Goal: Information Seeking & Learning: Learn about a topic

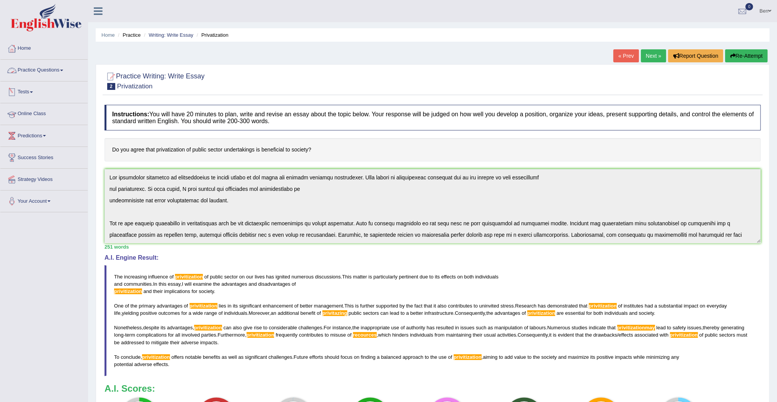
scroll to position [80, 0]
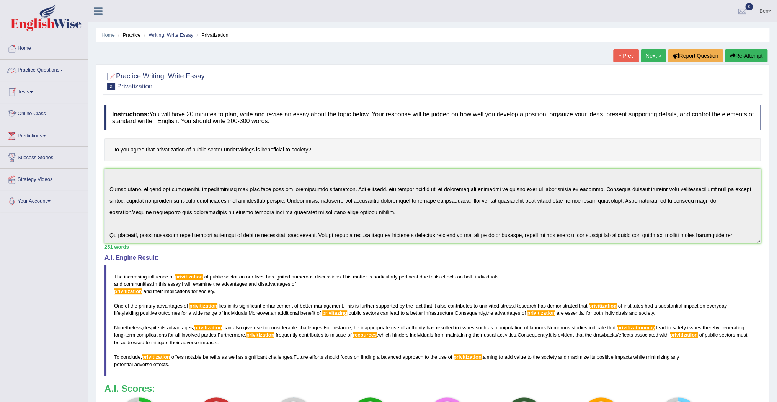
click at [34, 113] on link "Online Class" at bounding box center [43, 112] width 87 height 19
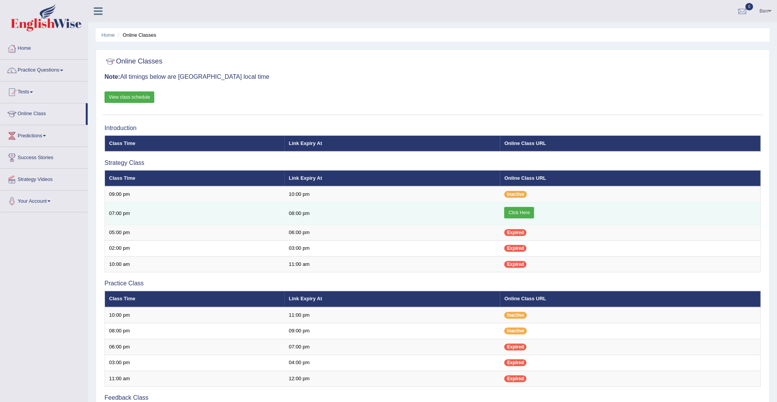
click at [517, 214] on link "Click Here" at bounding box center [518, 212] width 29 height 11
click at [530, 209] on link "Click Here" at bounding box center [518, 212] width 29 height 11
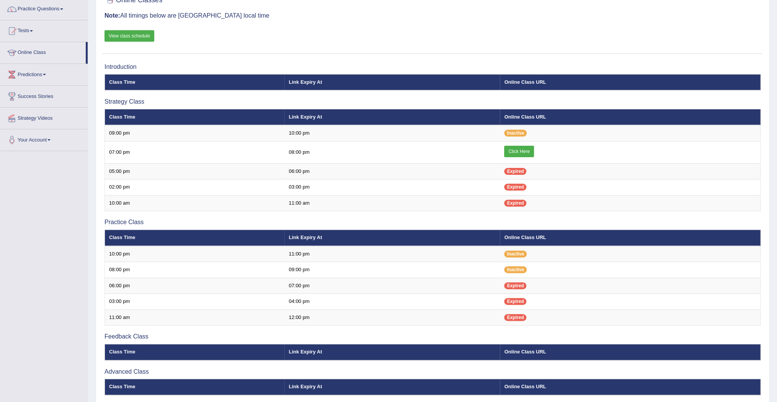
scroll to position [122, 0]
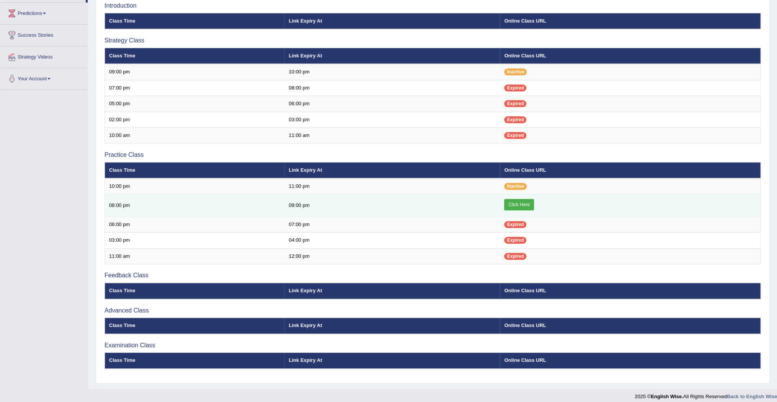
click at [517, 202] on link "Click Here" at bounding box center [518, 204] width 29 height 11
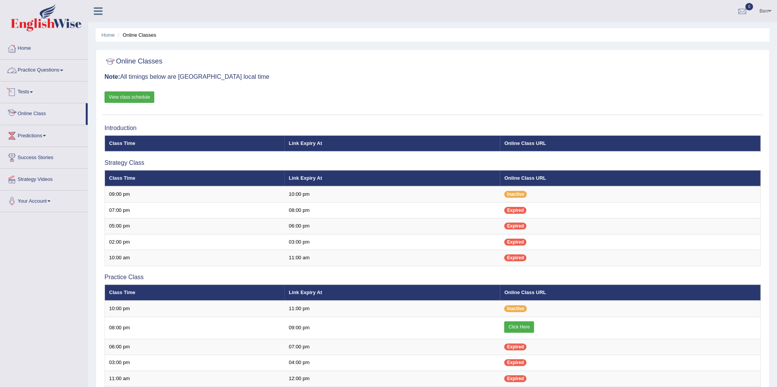
click at [52, 71] on link "Practice Questions" at bounding box center [43, 69] width 87 height 19
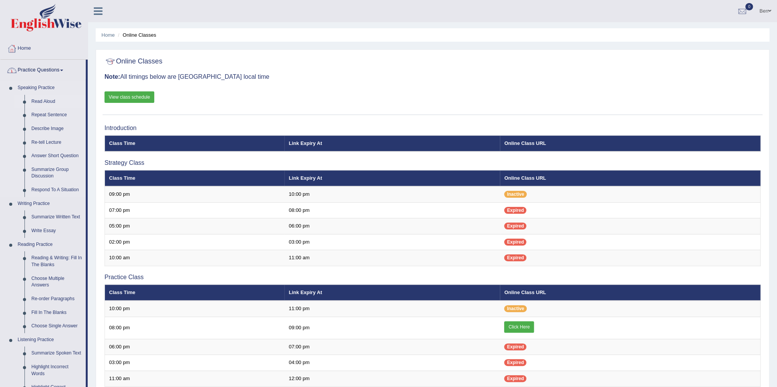
click at [47, 101] on link "Read Aloud" at bounding box center [57, 102] width 58 height 14
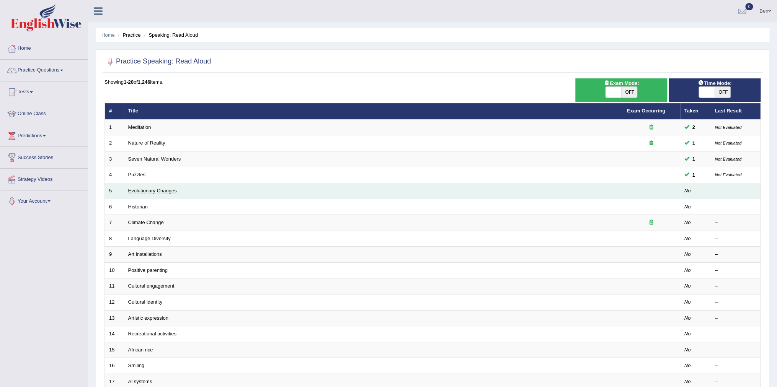
click at [170, 191] on link "Evolutionary Changes" at bounding box center [152, 191] width 49 height 6
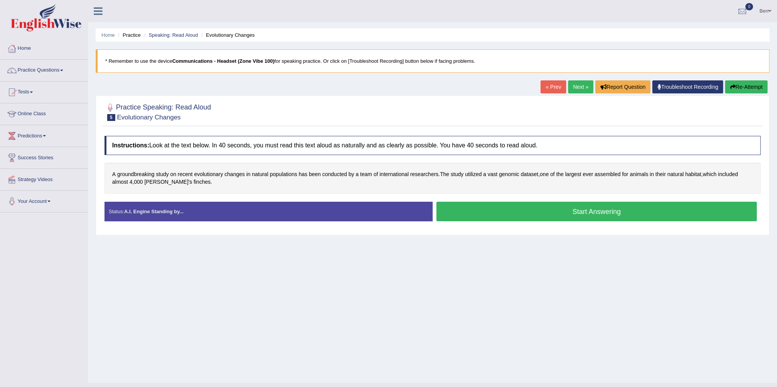
click at [603, 212] on button "Start Answering" at bounding box center [596, 212] width 320 height 20
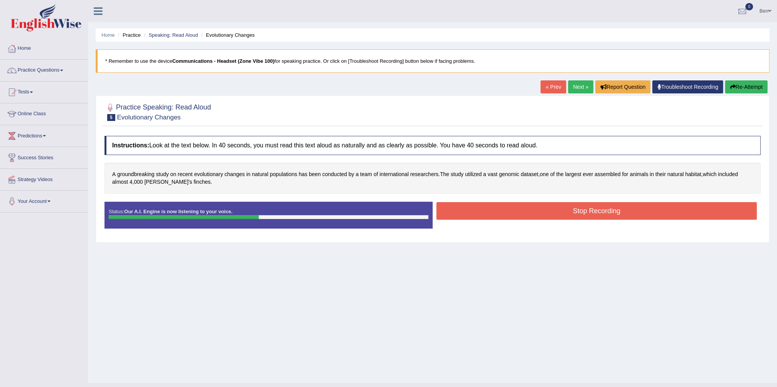
click at [586, 207] on button "Stop Recording" at bounding box center [596, 211] width 320 height 18
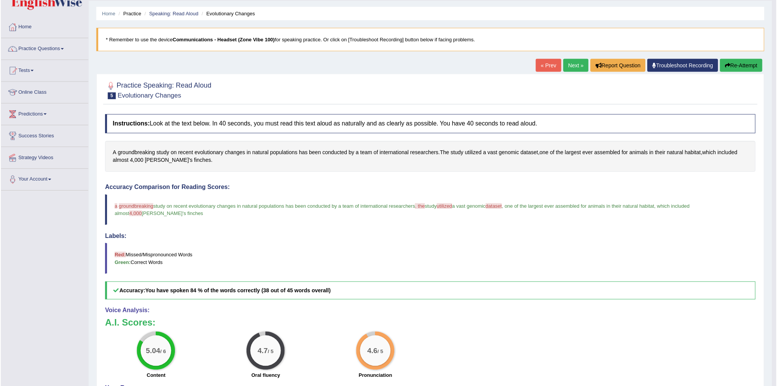
scroll to position [21, 0]
click at [60, 49] on link "Practice Questions" at bounding box center [43, 48] width 87 height 19
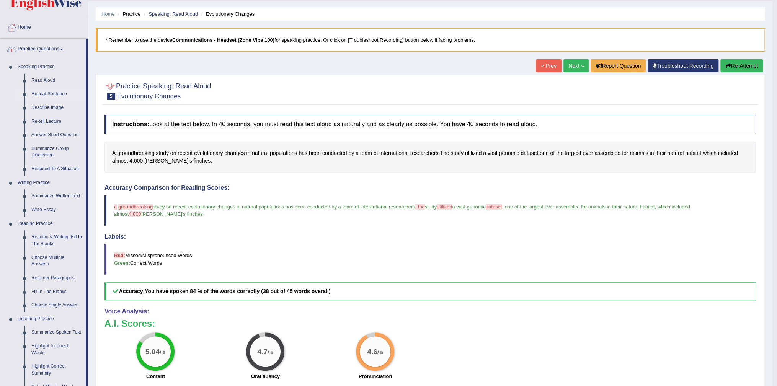
click at [56, 92] on link "Repeat Sentence" at bounding box center [57, 94] width 58 height 14
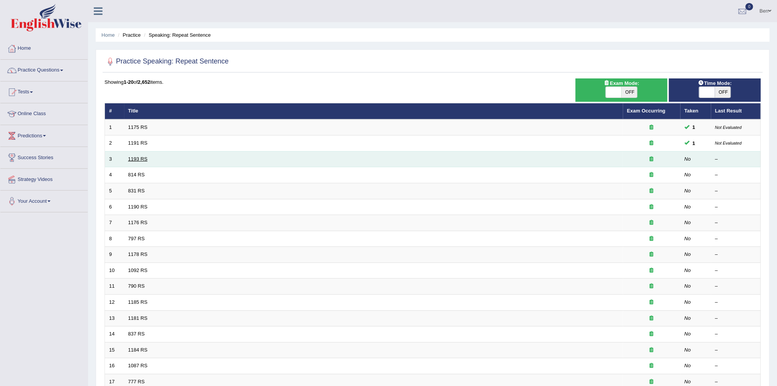
click at [144, 159] on link "1193 RS" at bounding box center [138, 159] width 20 height 6
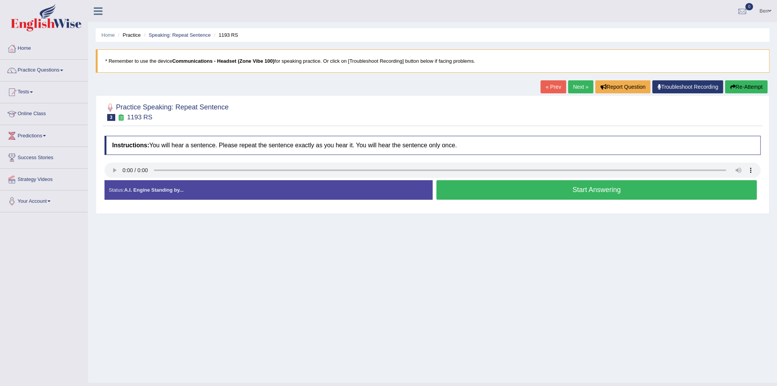
click at [595, 192] on button "Start Answering" at bounding box center [596, 190] width 320 height 20
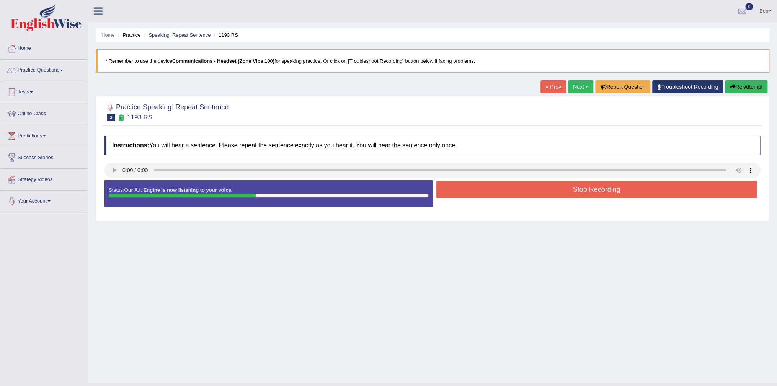
click at [588, 191] on button "Stop Recording" at bounding box center [596, 190] width 320 height 18
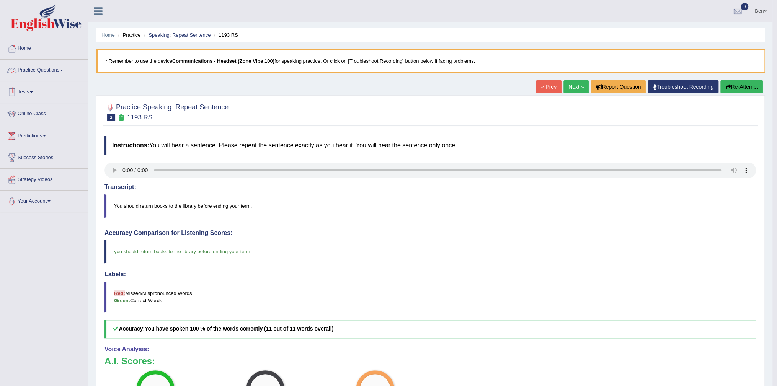
click at [571, 88] on link "Next »" at bounding box center [575, 86] width 25 height 13
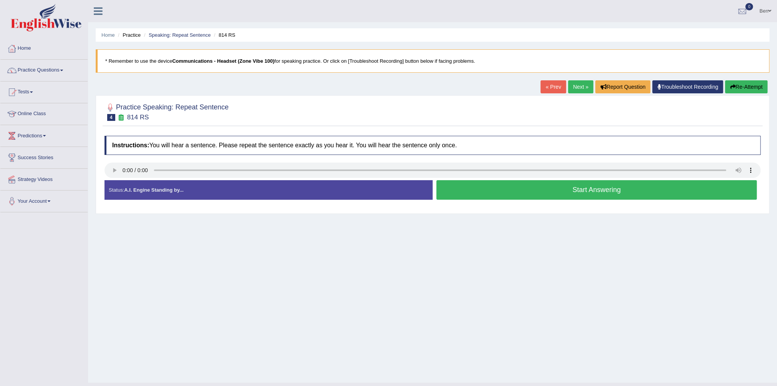
click at [584, 188] on button "Start Answering" at bounding box center [596, 190] width 320 height 20
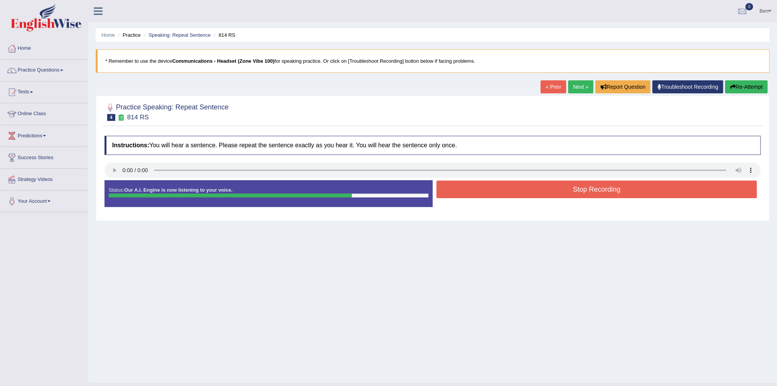
click at [589, 193] on button "Stop Recording" at bounding box center [596, 190] width 320 height 18
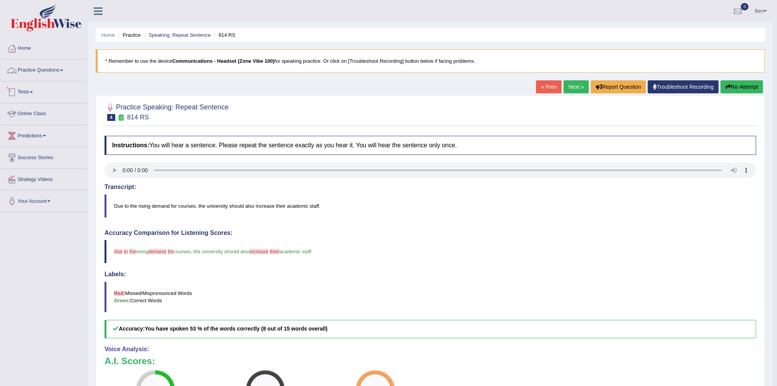
click at [59, 71] on link "Practice Questions" at bounding box center [43, 69] width 87 height 19
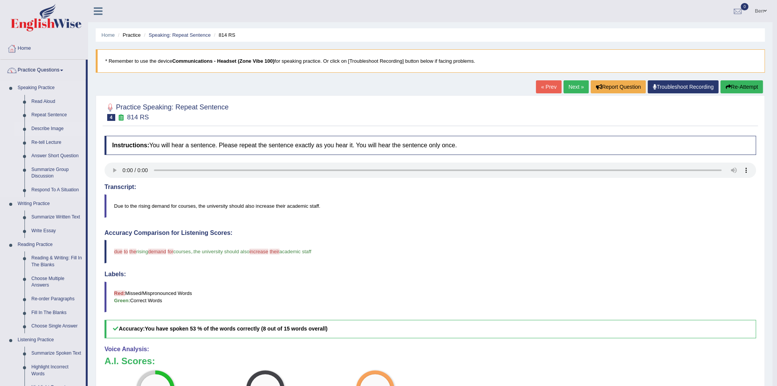
click at [55, 131] on link "Describe Image" at bounding box center [57, 129] width 58 height 14
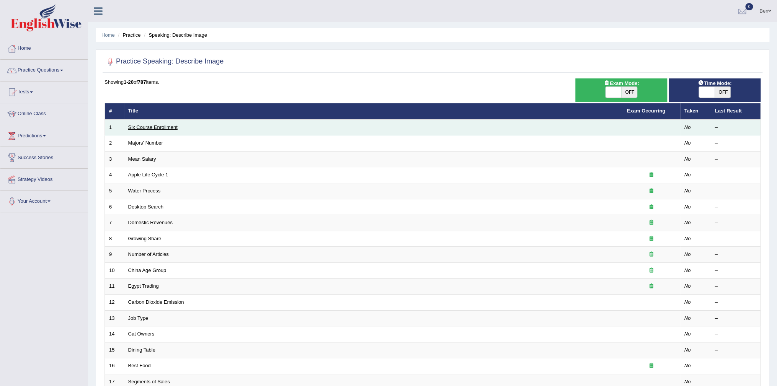
click at [155, 126] on link "Six Course Enrollment" at bounding box center [152, 127] width 49 height 6
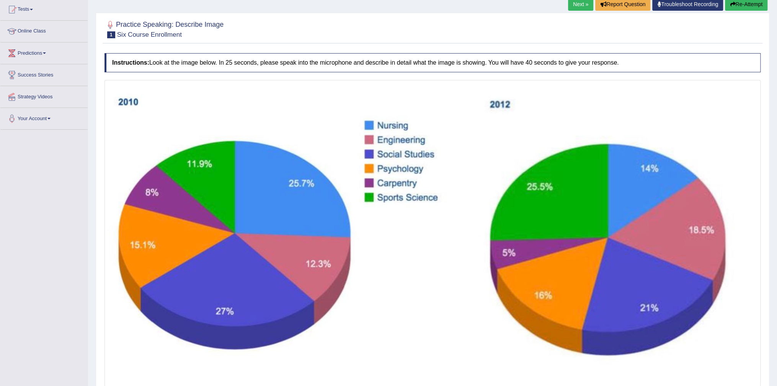
scroll to position [31, 0]
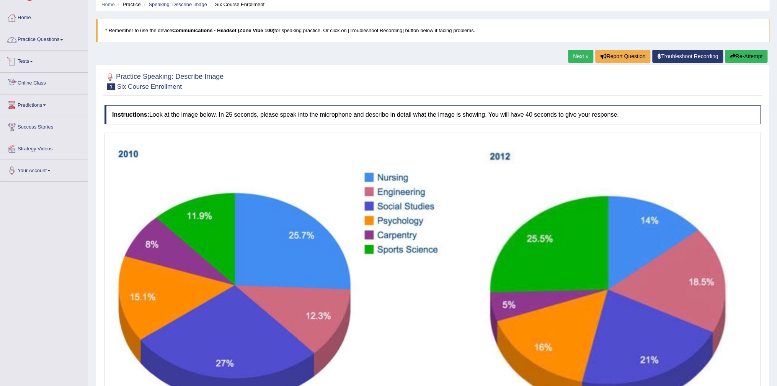
click at [56, 38] on link "Practice Questions" at bounding box center [43, 38] width 87 height 19
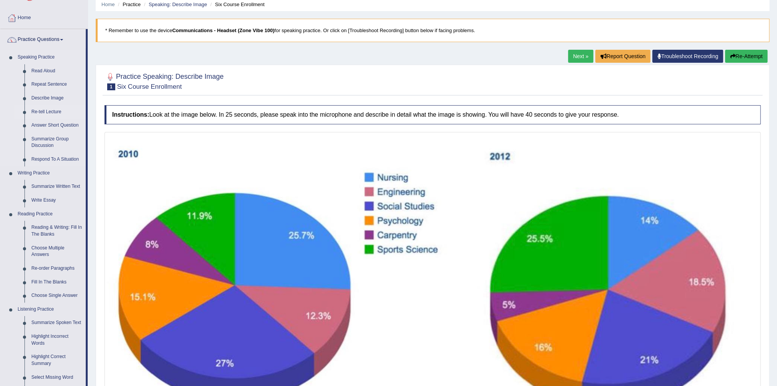
click at [48, 113] on link "Re-tell Lecture" at bounding box center [57, 112] width 58 height 14
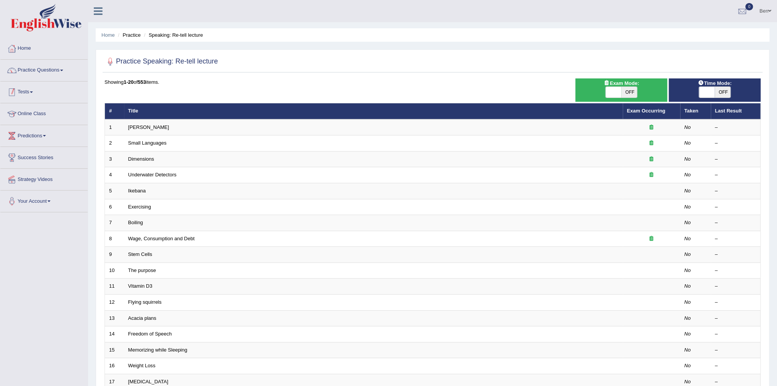
click at [44, 69] on link "Practice Questions" at bounding box center [43, 69] width 87 height 19
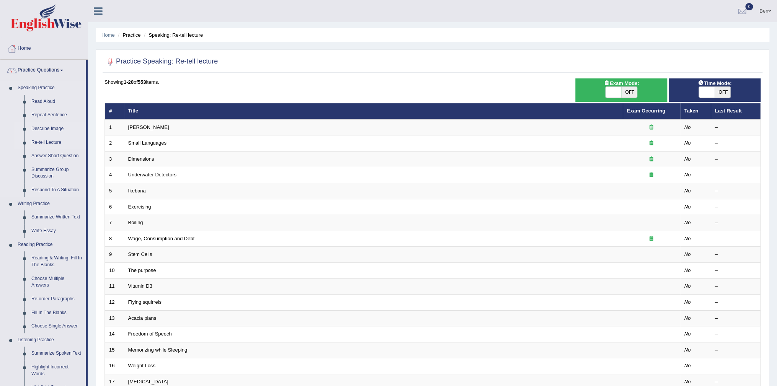
click at [53, 127] on link "Describe Image" at bounding box center [57, 129] width 58 height 14
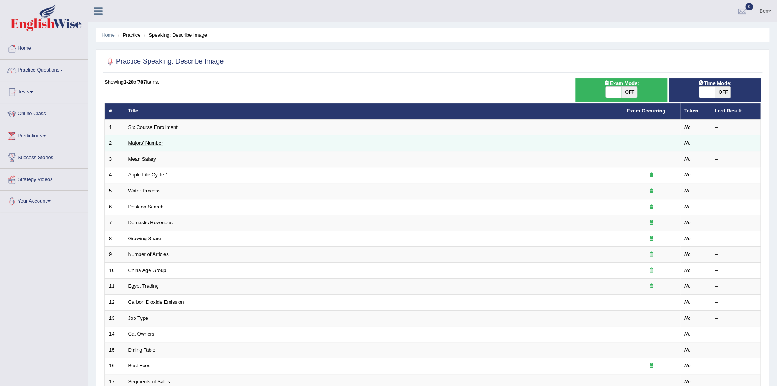
click at [147, 144] on link "Majors' Number" at bounding box center [145, 143] width 35 height 6
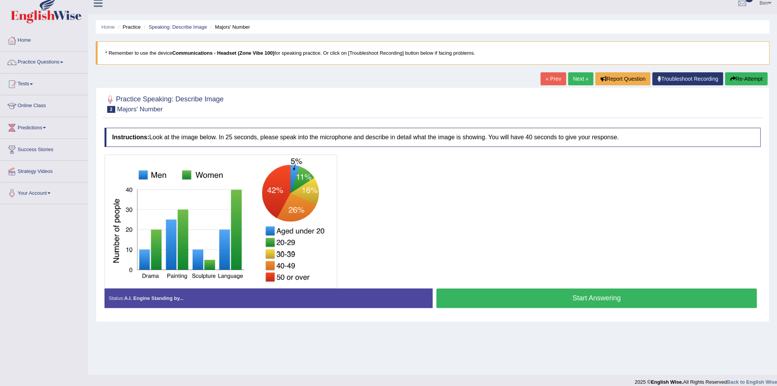
scroll to position [16, 0]
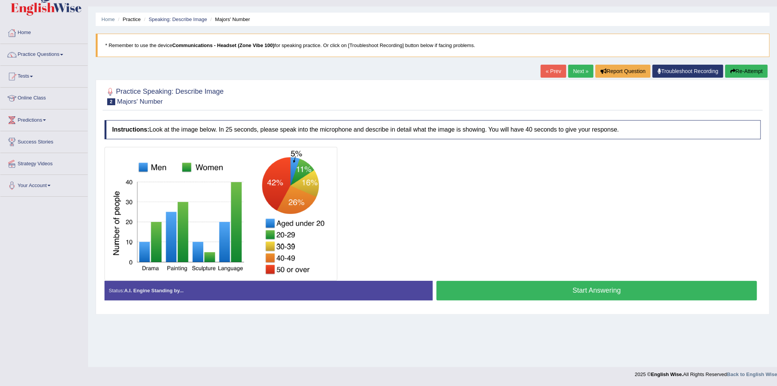
click at [601, 291] on button "Start Answering" at bounding box center [596, 291] width 320 height 20
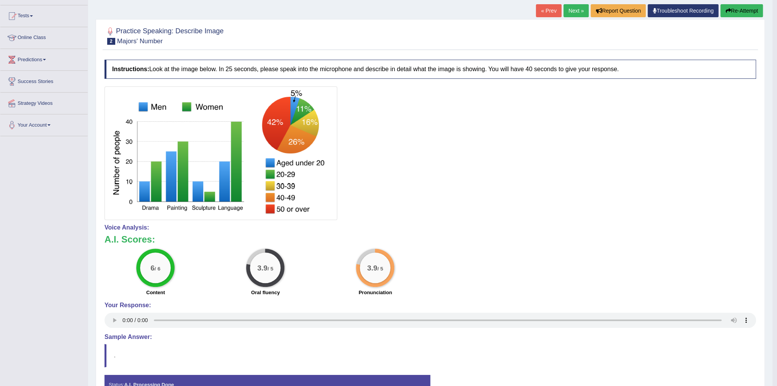
scroll to position [8, 0]
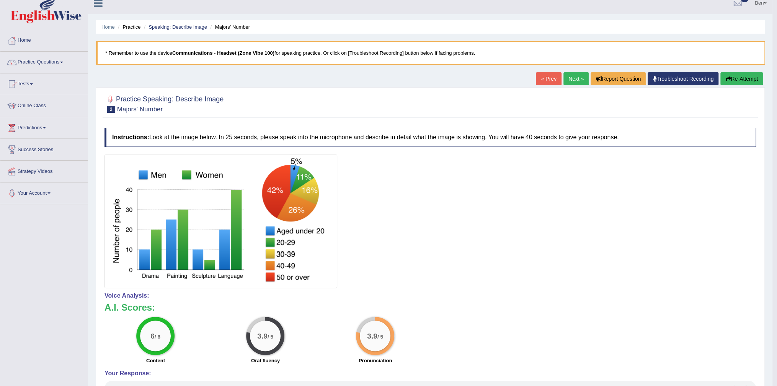
click at [570, 81] on link "Next »" at bounding box center [575, 78] width 25 height 13
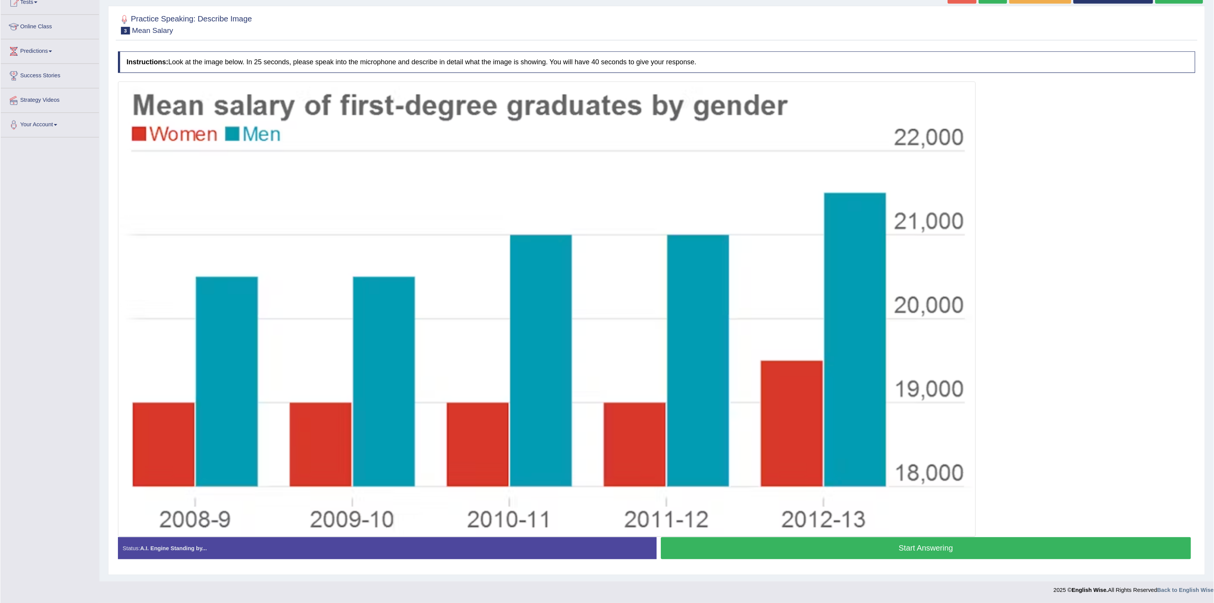
scroll to position [24, 0]
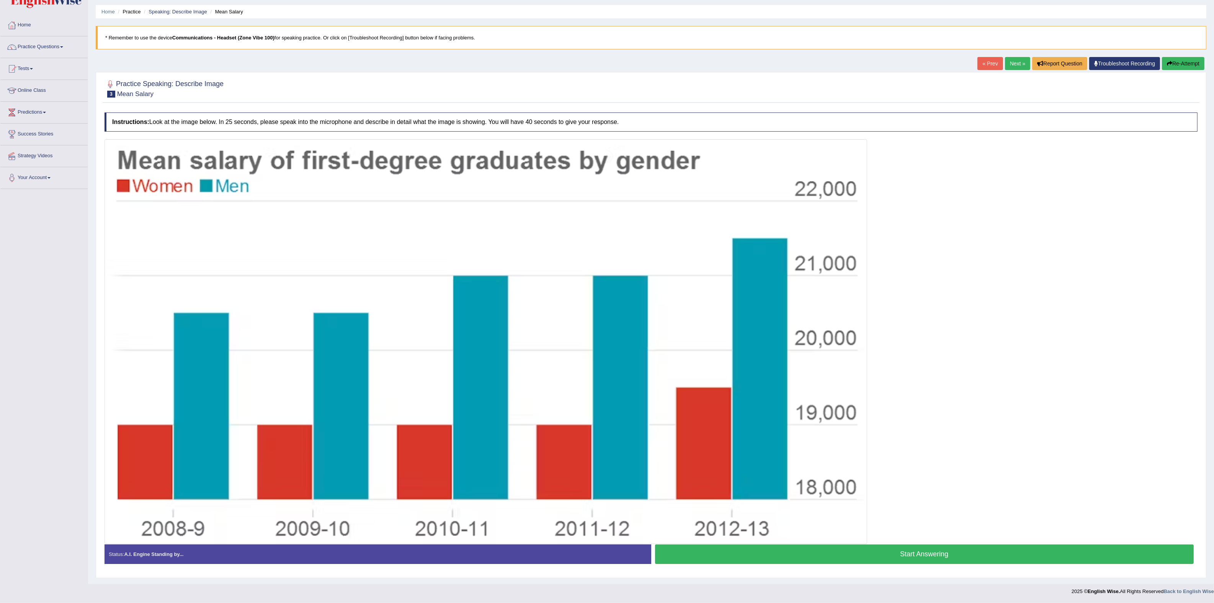
drag, startPoint x: 730, startPoint y: 0, endPoint x: 910, endPoint y: 297, distance: 347.6
click at [777, 297] on div at bounding box center [650, 341] width 1093 height 405
click at [777, 386] on button "Start Answering" at bounding box center [924, 555] width 539 height 20
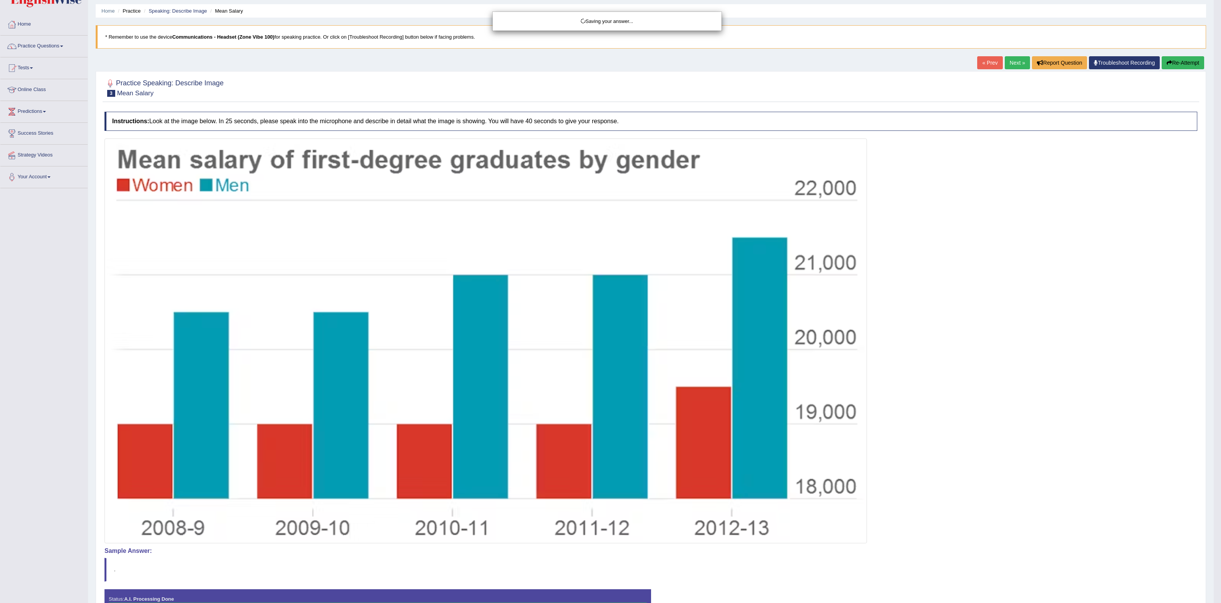
drag, startPoint x: 917, startPoint y: 336, endPoint x: 921, endPoint y: 337, distance: 4.1
click at [777, 336] on div "Saving your answer..." at bounding box center [610, 301] width 1221 height 603
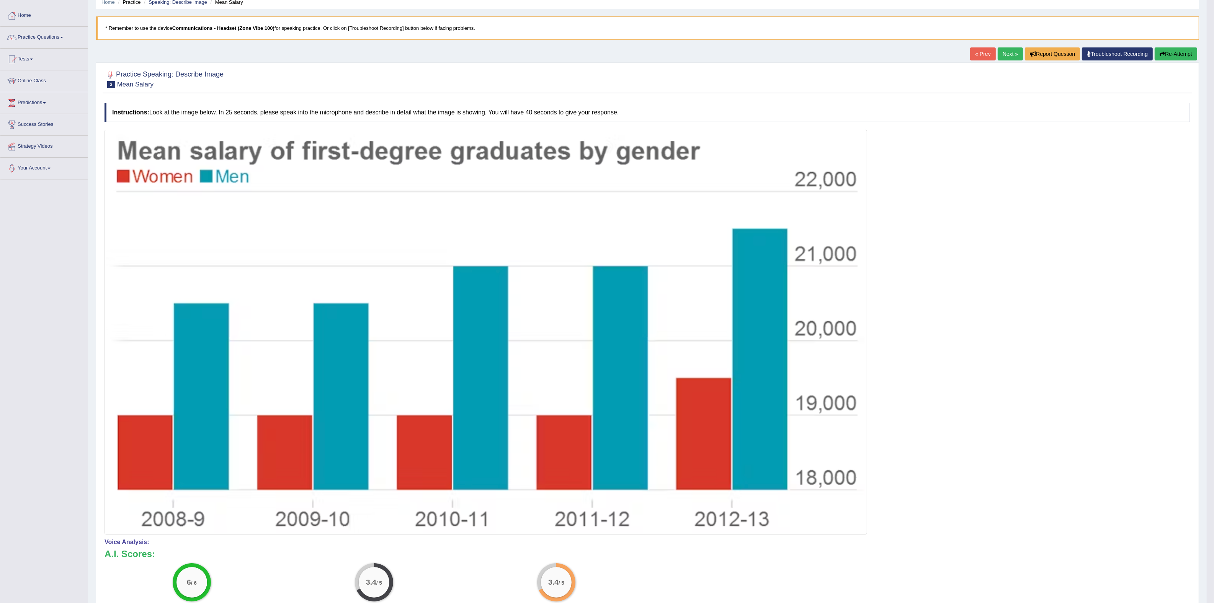
scroll to position [0, 0]
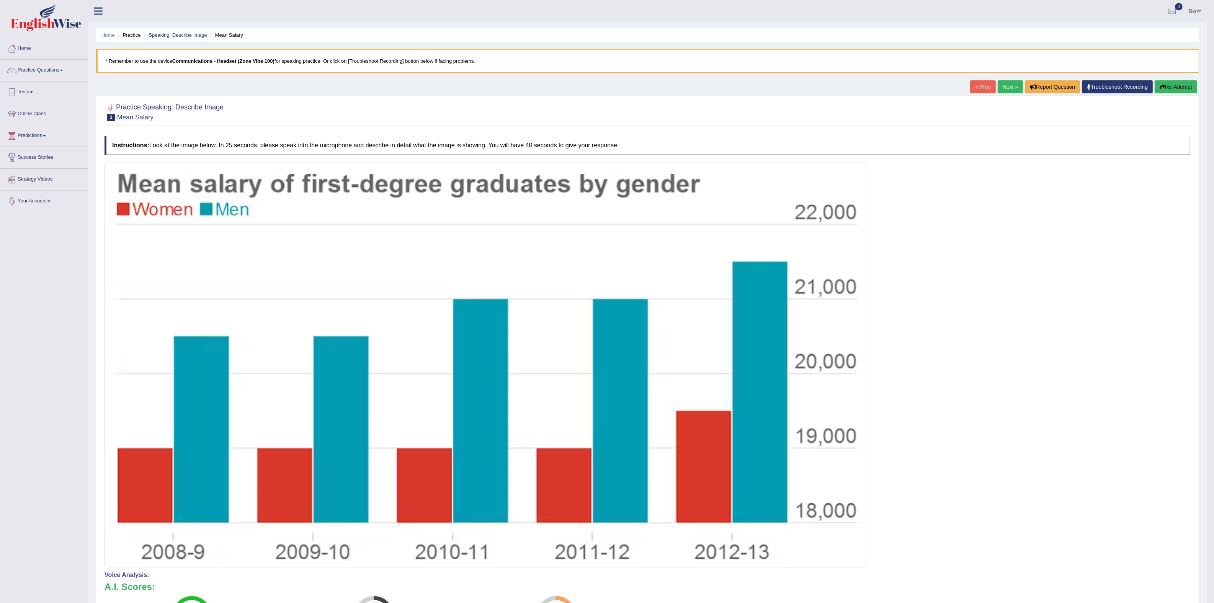
click at [777, 85] on link "Next »" at bounding box center [1009, 86] width 25 height 13
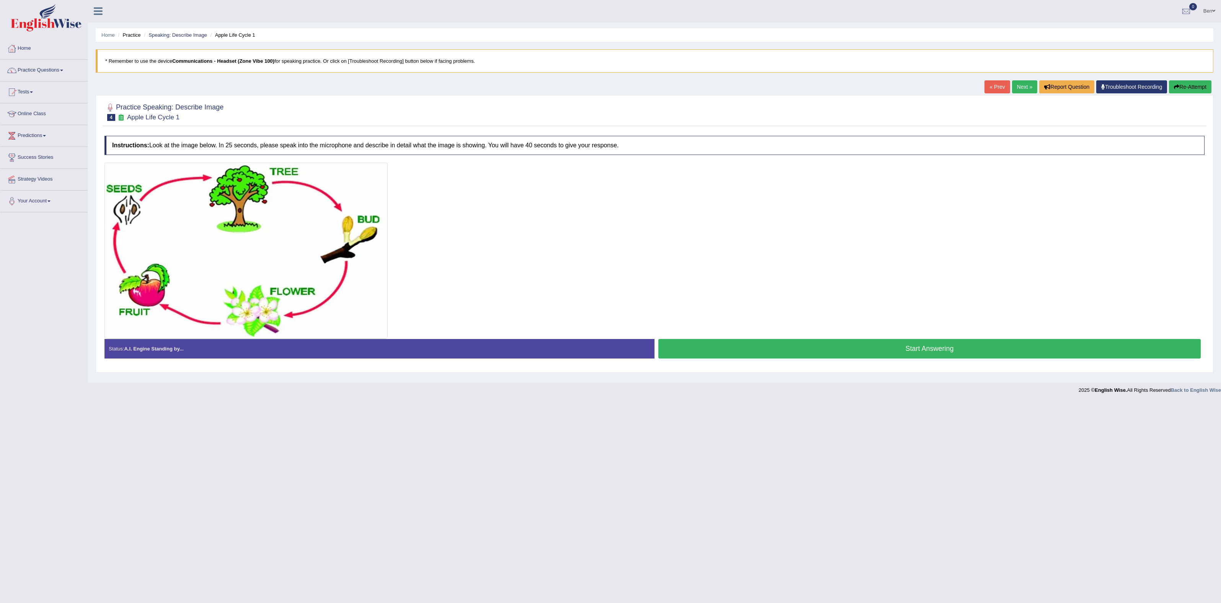
click at [940, 349] on button "Start Answering" at bounding box center [929, 349] width 542 height 20
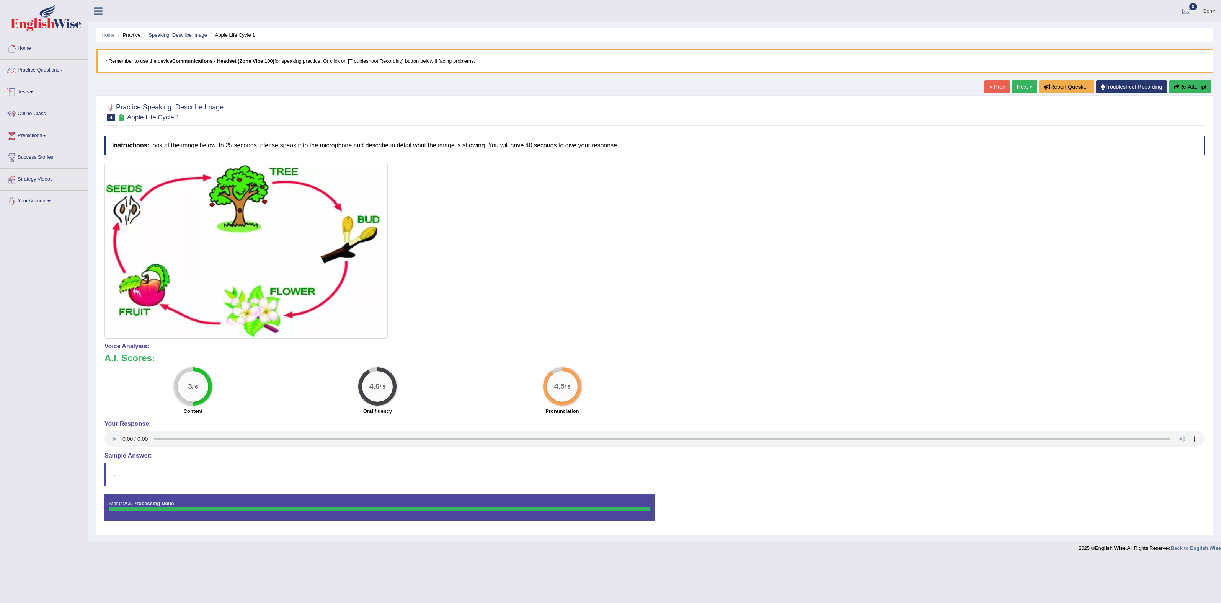
click at [43, 70] on link "Practice Questions" at bounding box center [43, 69] width 87 height 19
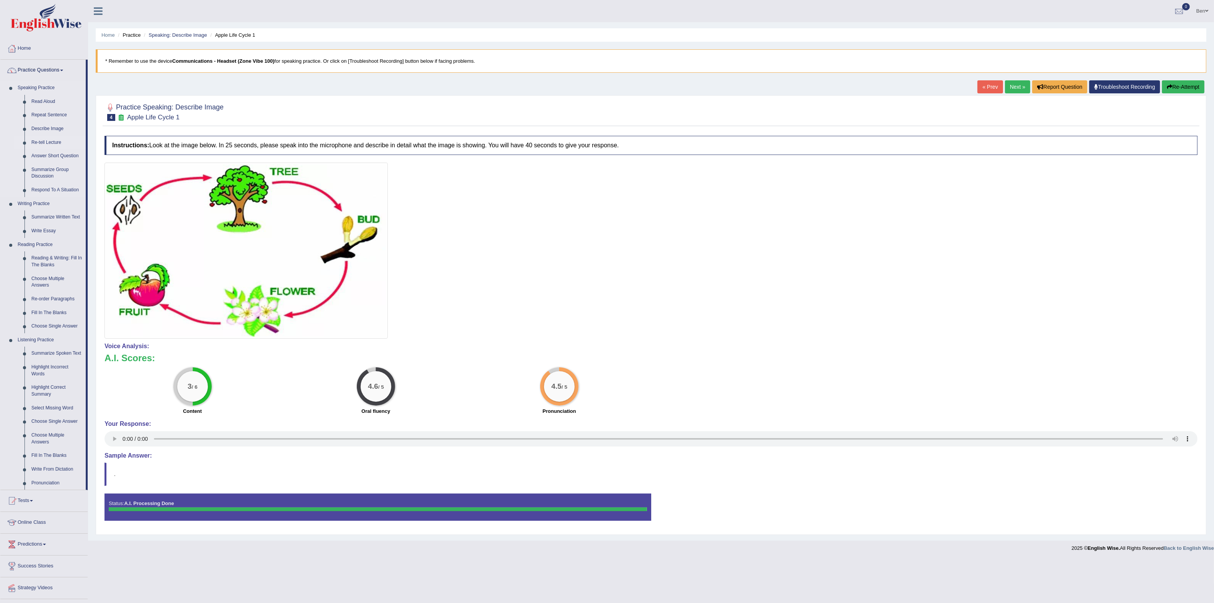
click at [54, 140] on link "Re-tell Lecture" at bounding box center [57, 143] width 58 height 14
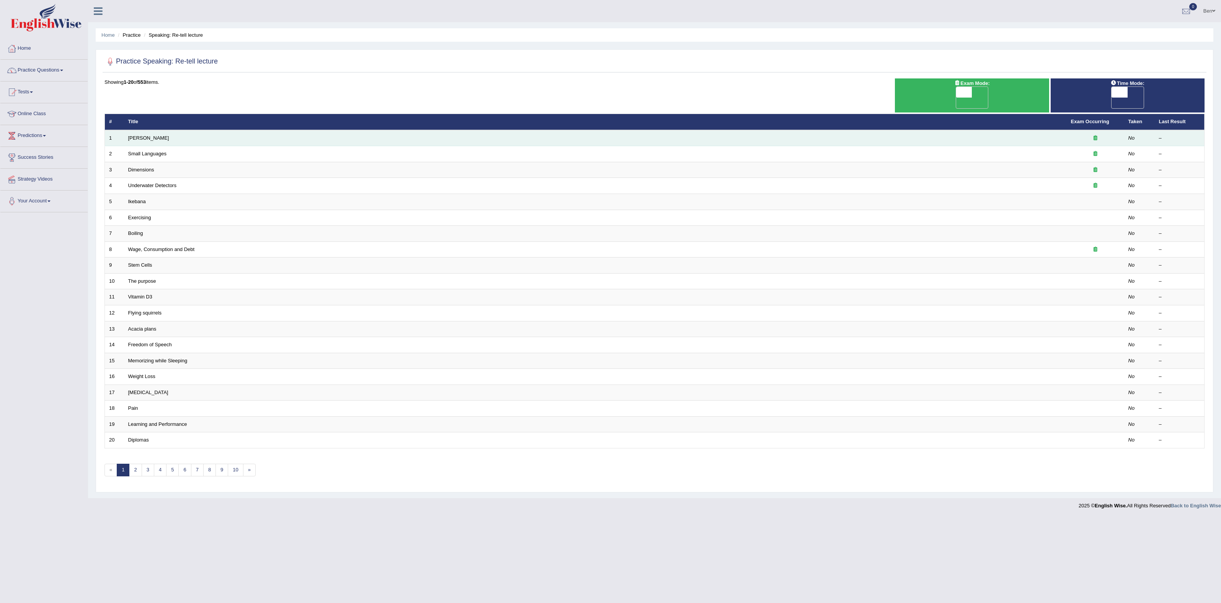
click at [163, 130] on td "Amory Lovins" at bounding box center [595, 138] width 943 height 16
click at [154, 135] on link "Amory Lovins" at bounding box center [148, 138] width 41 height 6
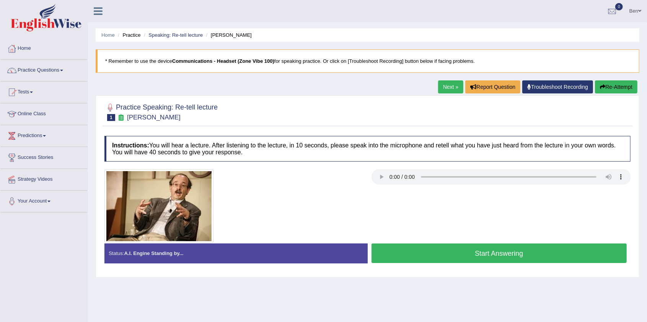
drag, startPoint x: 0, startPoint y: 0, endPoint x: 347, endPoint y: 202, distance: 401.2
click at [346, 201] on div at bounding box center [234, 206] width 267 height 74
drag, startPoint x: 480, startPoint y: 254, endPoint x: 475, endPoint y: 253, distance: 4.7
click at [479, 254] on button "Start Answering" at bounding box center [500, 253] width 256 height 20
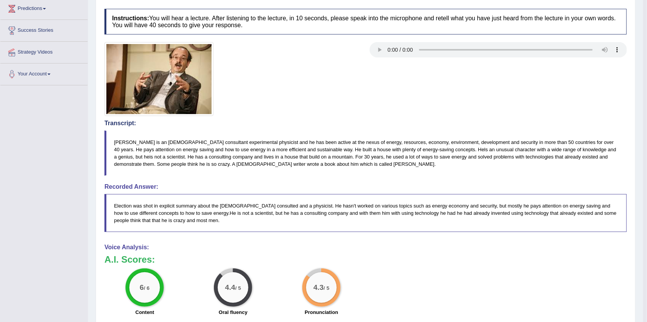
scroll to position [51, 0]
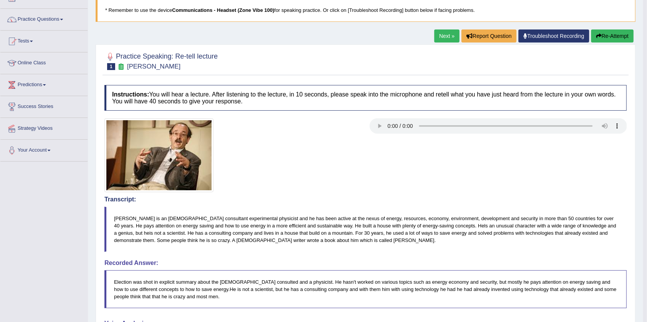
click at [442, 38] on link "Next »" at bounding box center [446, 35] width 25 height 13
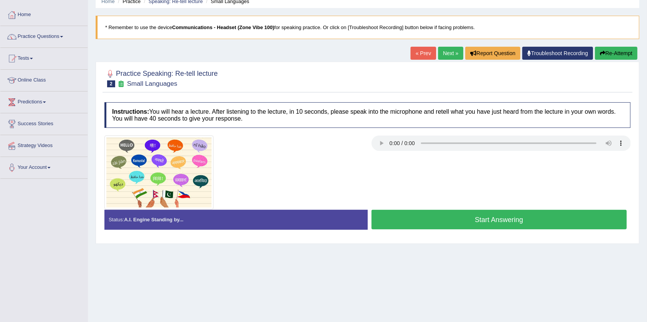
scroll to position [77, 0]
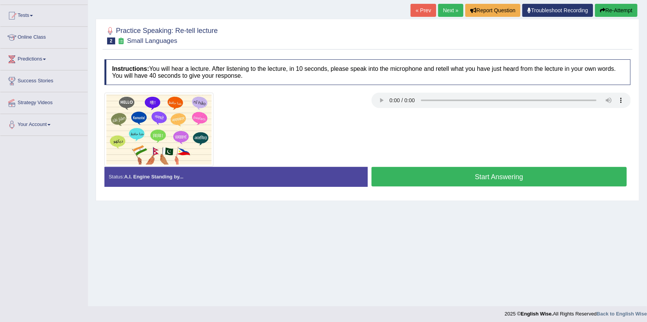
click at [490, 176] on button "Start Answering" at bounding box center [500, 177] width 256 height 20
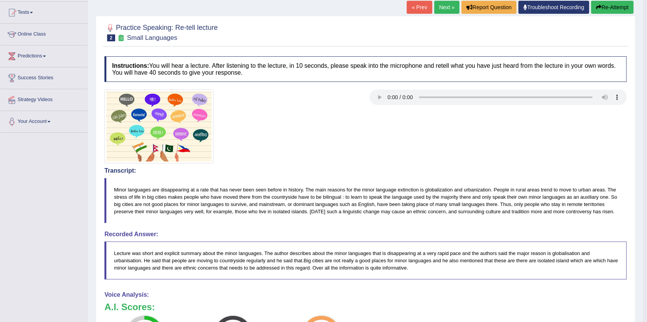
scroll to position [2, 0]
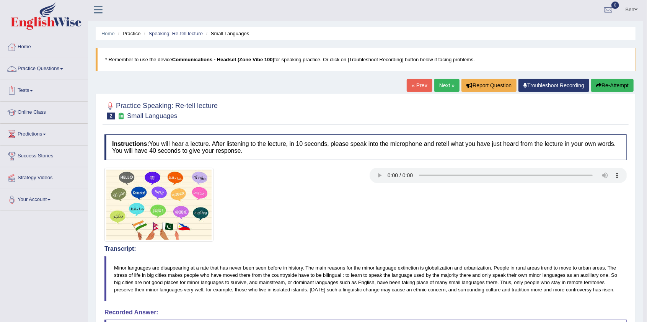
click at [60, 69] on link "Practice Questions" at bounding box center [43, 67] width 87 height 19
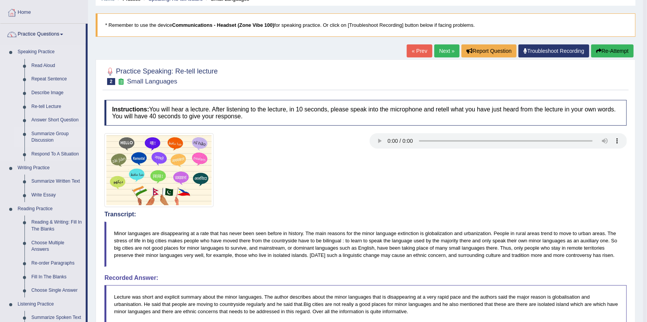
scroll to position [27, 0]
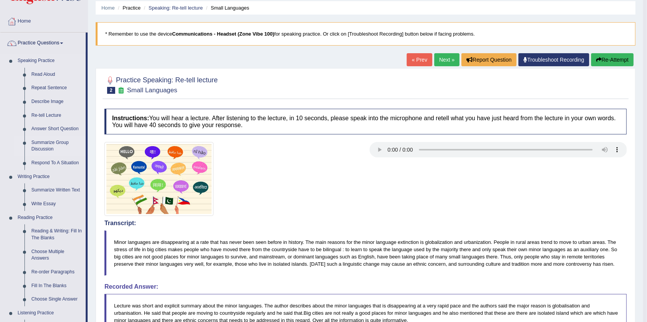
click at [47, 144] on link "Summarize Group Discussion" at bounding box center [57, 146] width 58 height 20
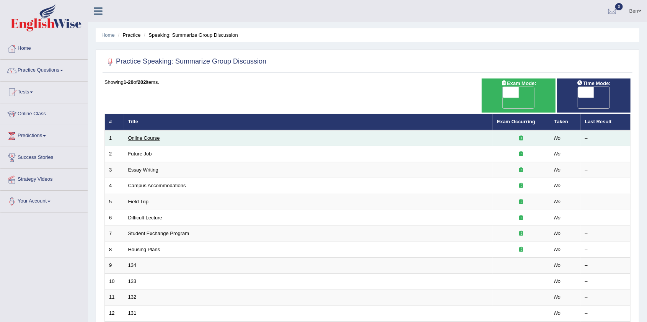
click at [142, 135] on link "Online Course" at bounding box center [144, 138] width 32 height 6
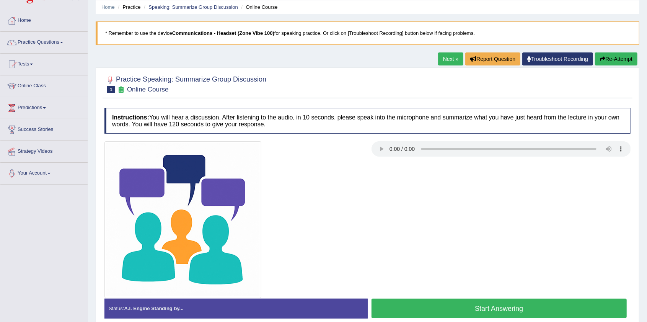
scroll to position [77, 0]
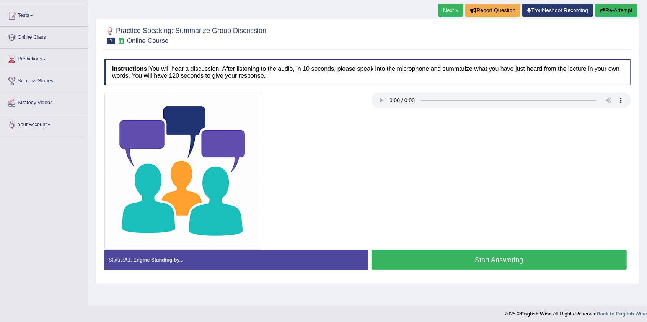
drag, startPoint x: 499, startPoint y: 261, endPoint x: 496, endPoint y: 253, distance: 9.1
click at [499, 261] on button "Start Answering" at bounding box center [500, 260] width 256 height 20
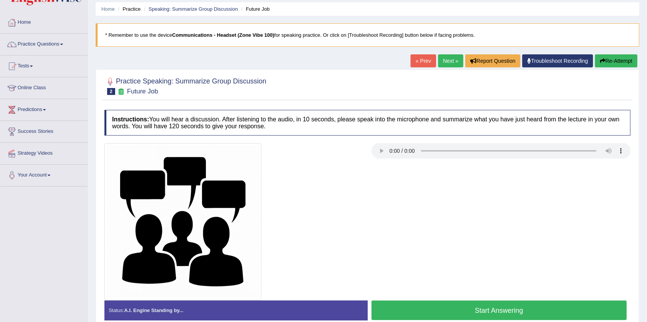
scroll to position [80, 0]
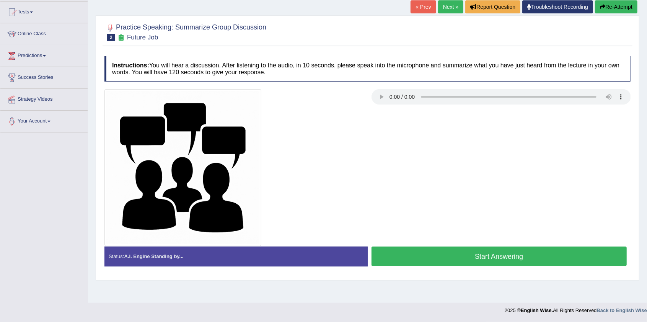
click at [458, 255] on button "Start Answering" at bounding box center [500, 256] width 256 height 20
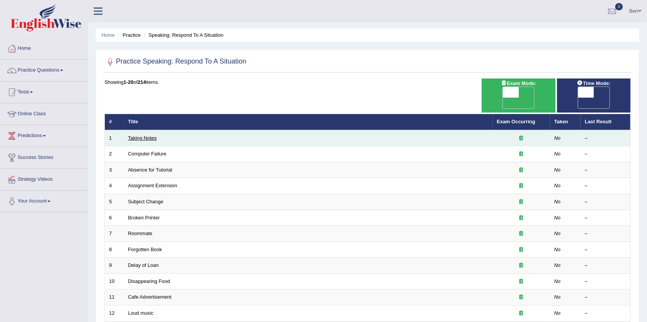
click at [148, 135] on link "Taking Notes" at bounding box center [142, 138] width 29 height 6
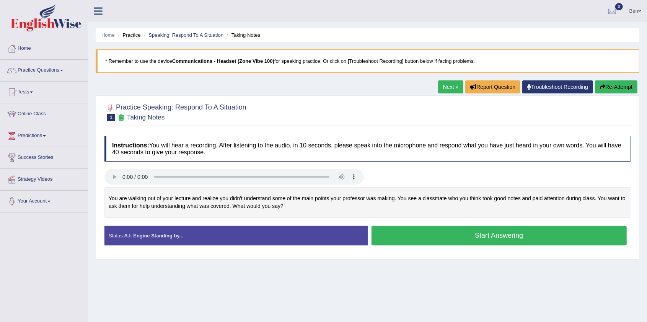
click at [488, 235] on button "Start Answering" at bounding box center [500, 236] width 256 height 20
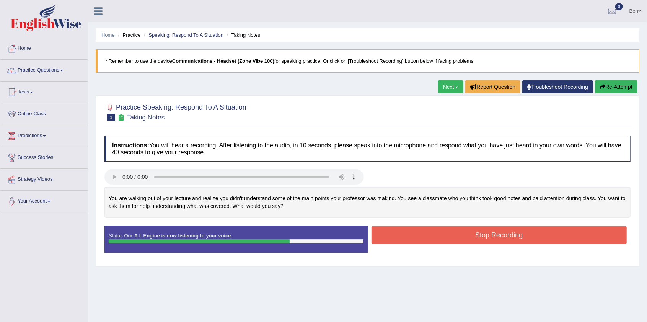
click at [482, 234] on button "Stop Recording" at bounding box center [500, 235] width 256 height 18
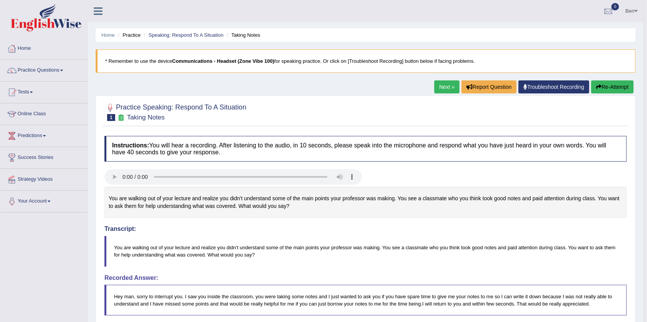
click at [445, 87] on link "Next »" at bounding box center [446, 86] width 25 height 13
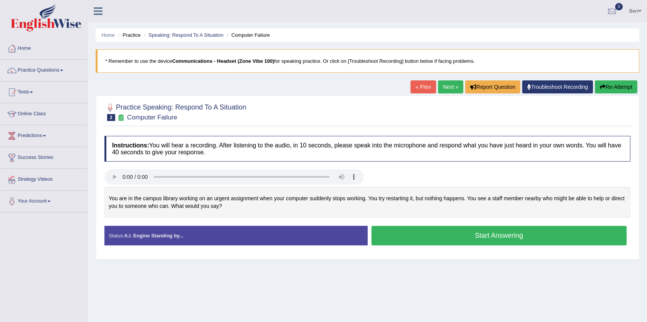
click at [478, 235] on button "Start Answering" at bounding box center [500, 236] width 256 height 20
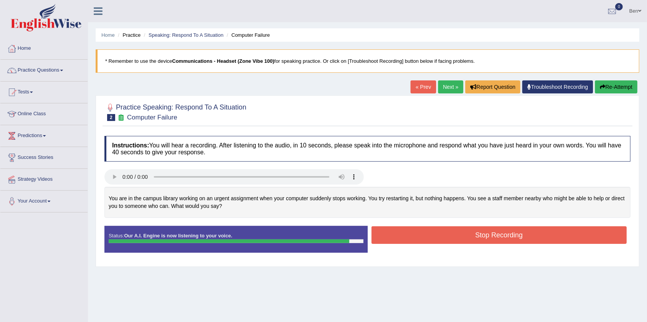
click at [492, 234] on button "Stop Recording" at bounding box center [500, 235] width 256 height 18
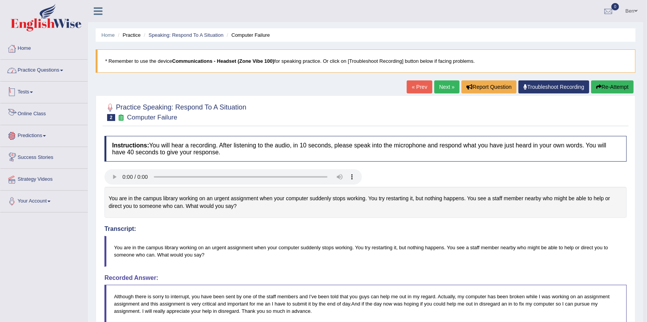
click at [56, 69] on link "Practice Questions" at bounding box center [43, 69] width 87 height 19
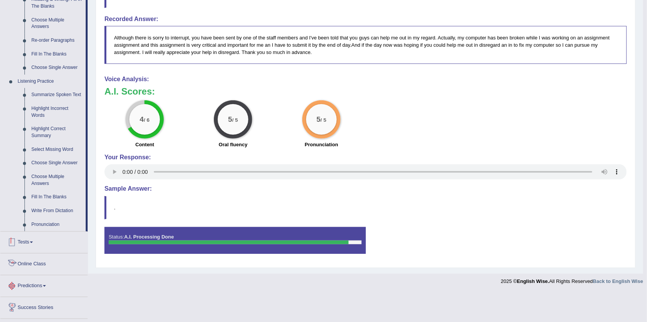
scroll to position [299, 0]
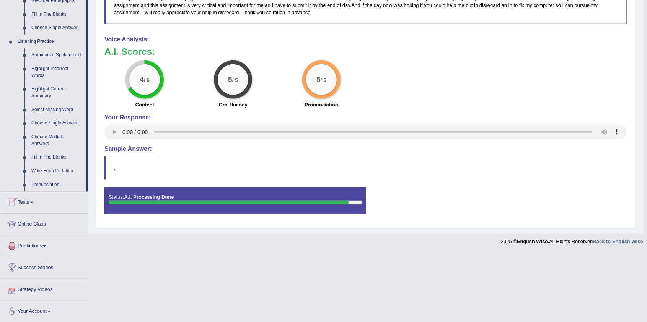
click at [27, 204] on link "Tests" at bounding box center [43, 201] width 87 height 19
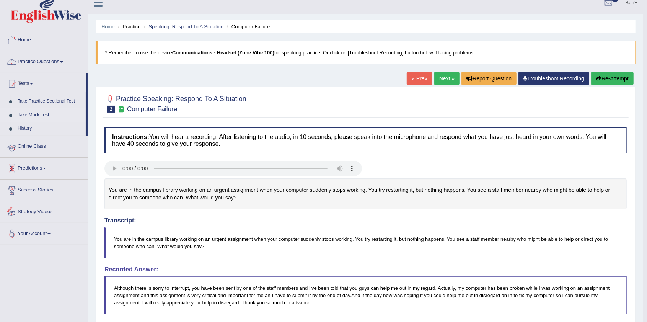
scroll to position [25, 0]
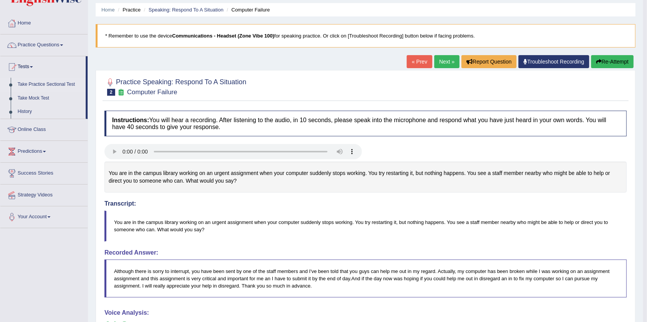
click at [57, 82] on link "Take Practice Sectional Test" at bounding box center [50, 85] width 72 height 14
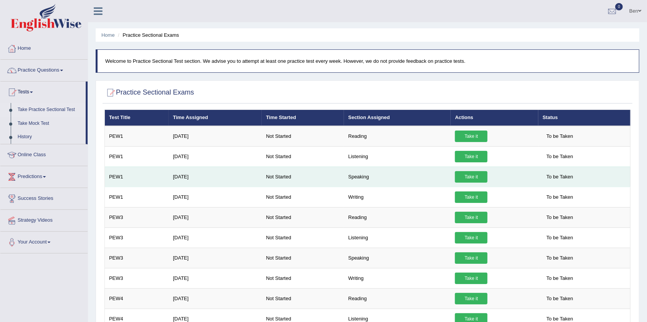
click at [465, 177] on link "Take it" at bounding box center [471, 176] width 33 height 11
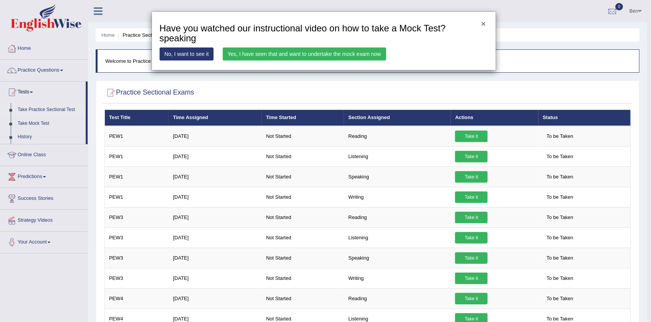
click at [483, 24] on button "×" at bounding box center [483, 24] width 5 height 8
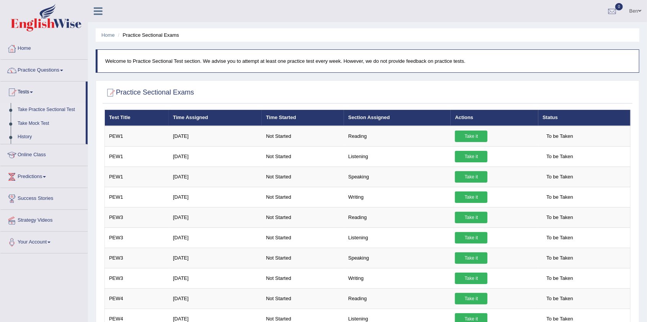
click at [47, 121] on link "Take Mock Test" at bounding box center [50, 124] width 72 height 14
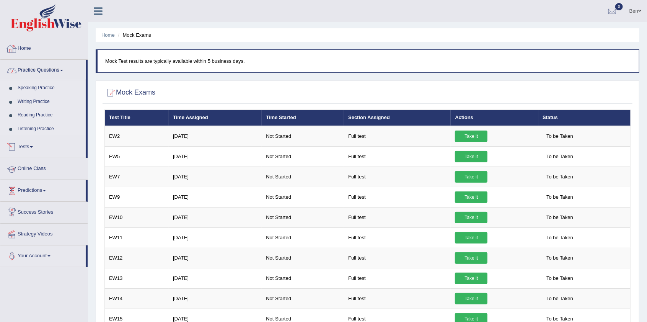
click at [25, 49] on link "Home" at bounding box center [43, 47] width 87 height 19
